Goal: Information Seeking & Learning: Learn about a topic

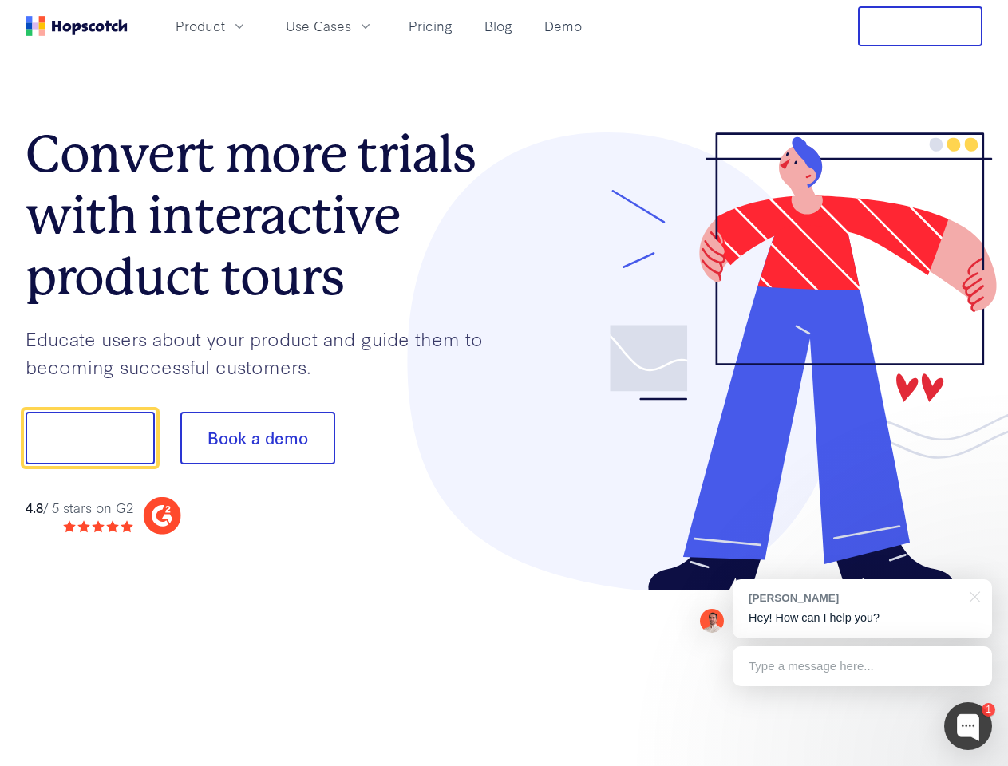
click at [504, 383] on div at bounding box center [743, 361] width 479 height 459
click at [225, 26] on span "Product" at bounding box center [200, 26] width 49 height 20
click at [351, 26] on span "Use Cases" at bounding box center [318, 26] width 65 height 20
click at [920, 26] on button "Free Trial" at bounding box center [920, 26] width 125 height 40
click at [89, 438] on button "Show me!" at bounding box center [90, 438] width 129 height 53
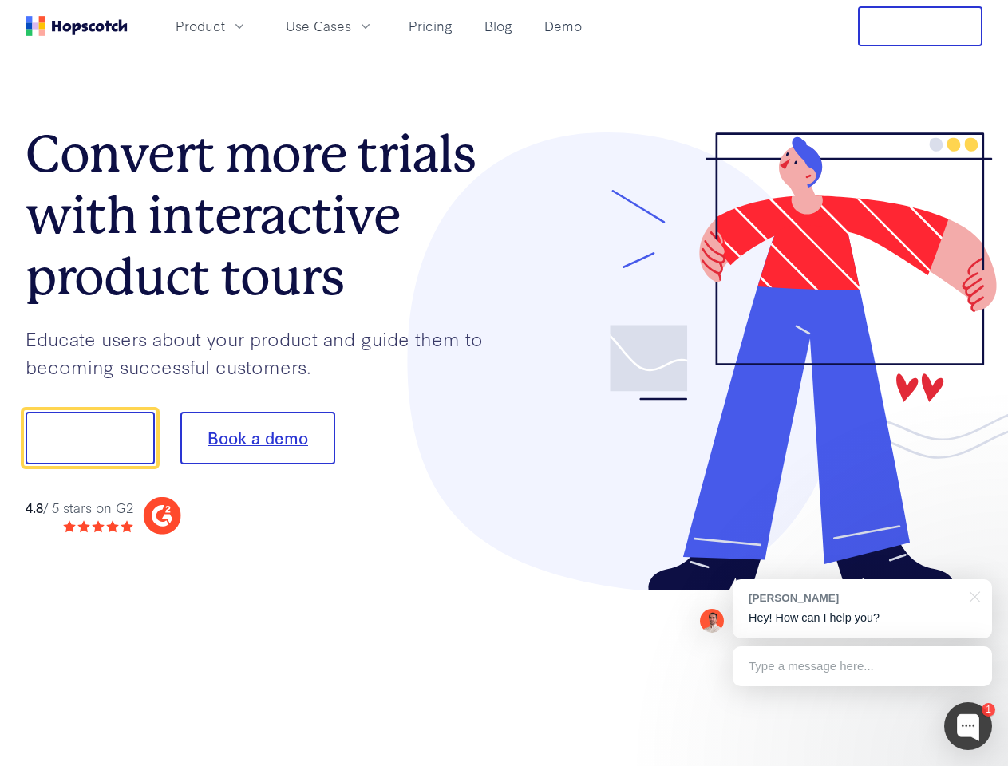
click at [257, 438] on button "Book a demo" at bounding box center [257, 438] width 155 height 53
click at [968, 726] on div at bounding box center [968, 726] width 48 height 48
click at [862, 609] on div "[PERSON_NAME] Hey! How can I help you?" at bounding box center [862, 608] width 259 height 59
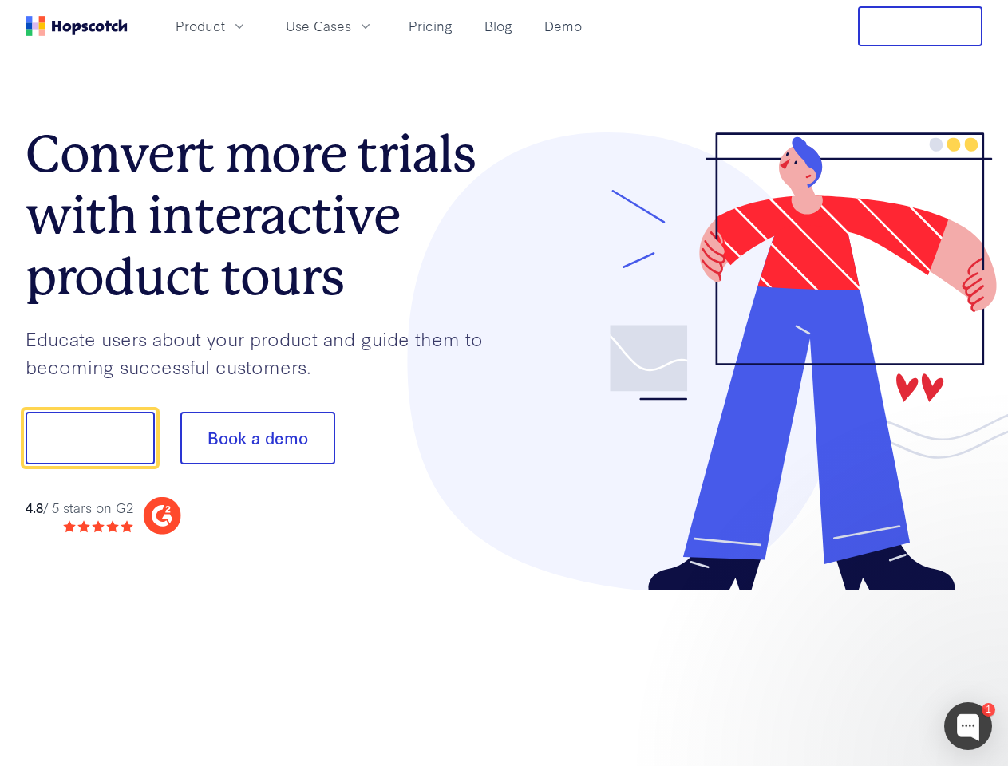
click at [972, 595] on div at bounding box center [842, 436] width 299 height 532
click at [862, 666] on div at bounding box center [842, 436] width 299 height 532
